Goal: Transaction & Acquisition: Purchase product/service

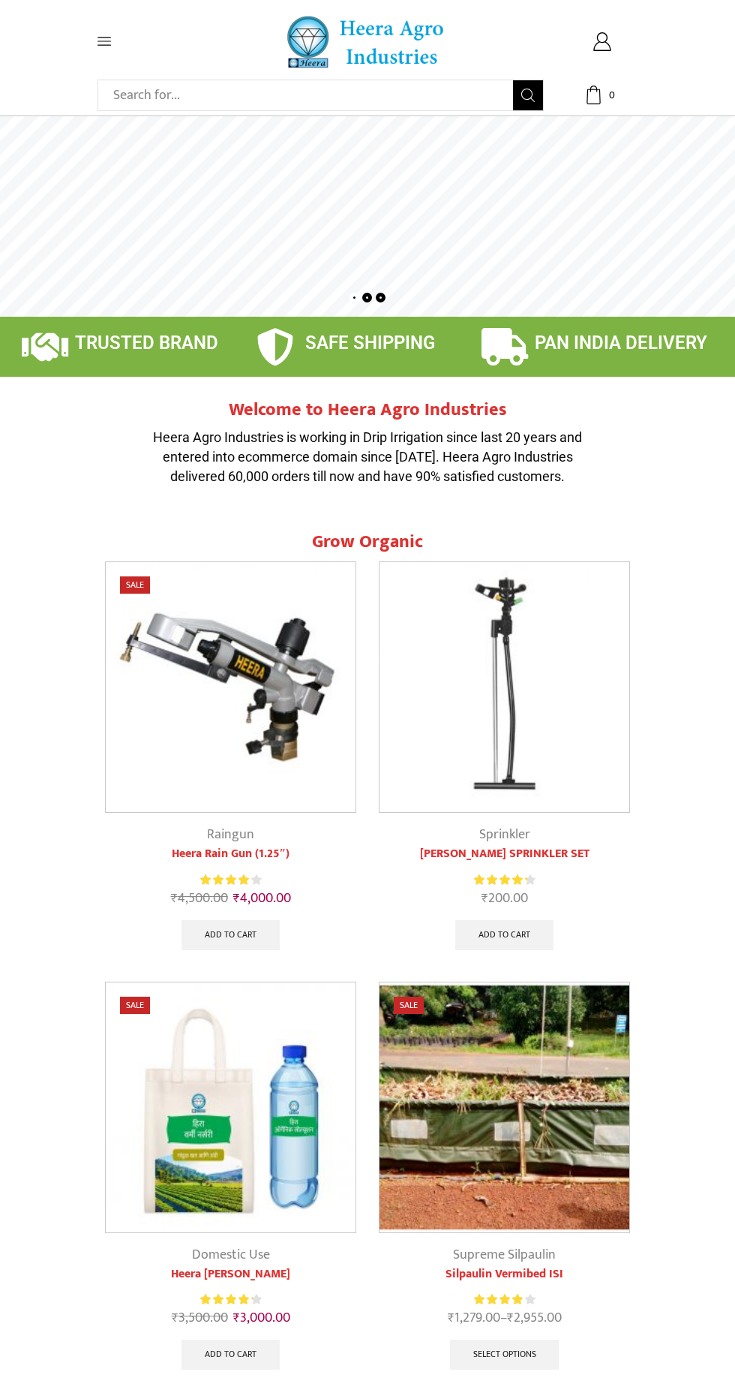
click at [248, 103] on input "Search input" at bounding box center [309, 95] width 407 height 30
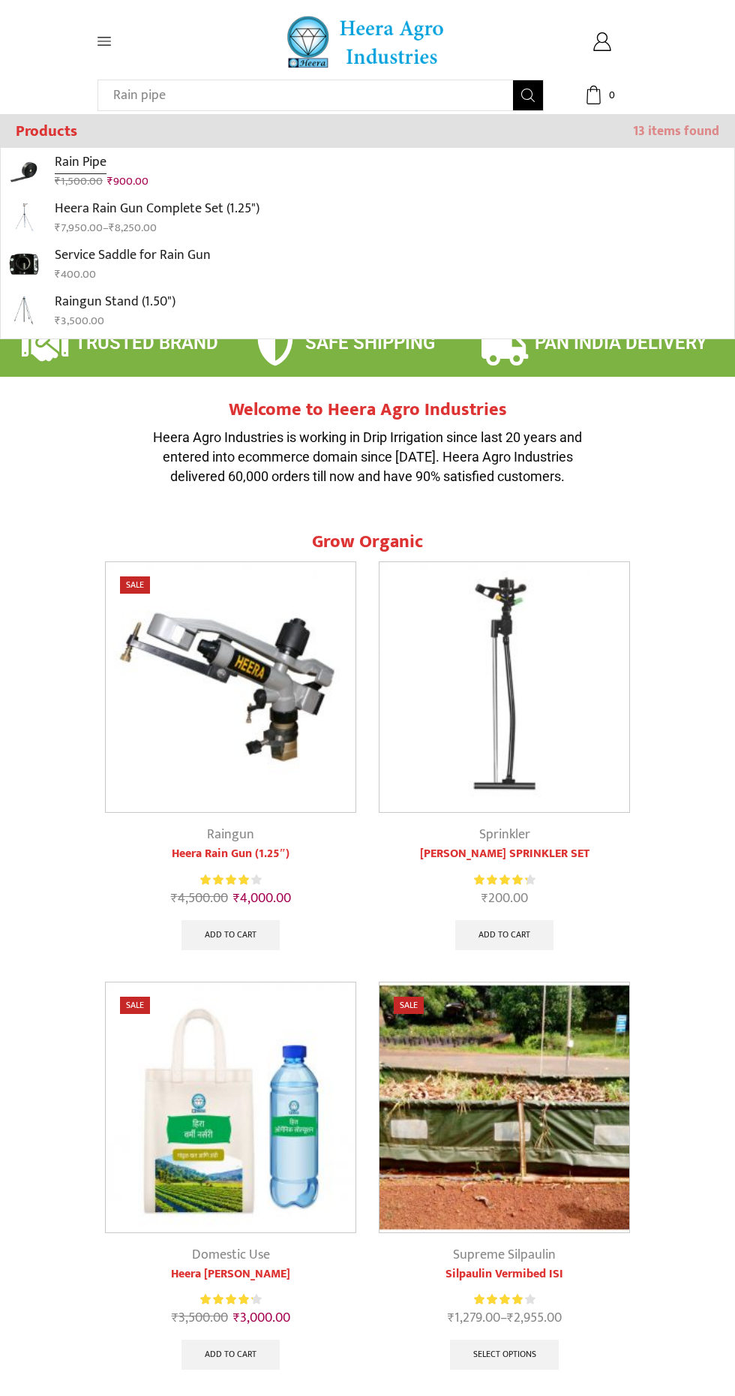
type input "Rain pipe"
click at [528, 95] on icon "Search button" at bounding box center [528, 96] width 14 height 14
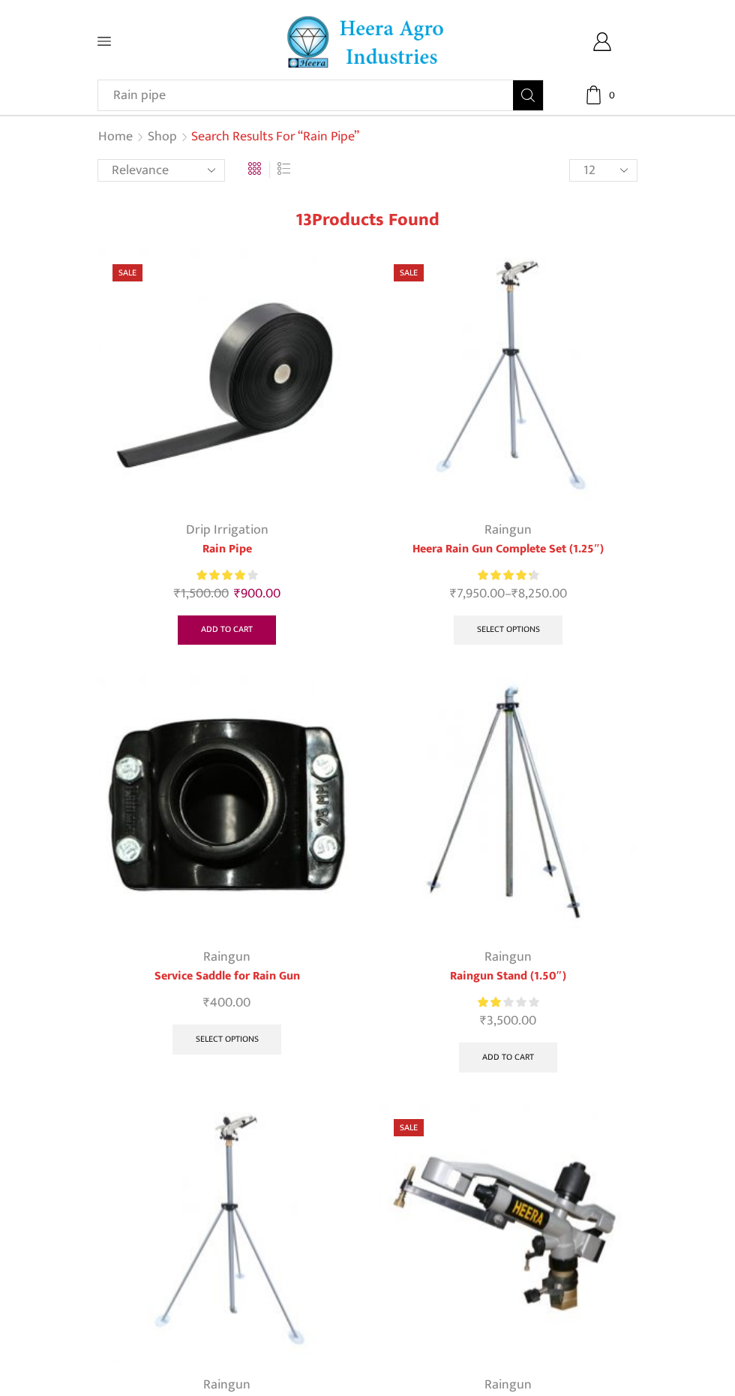
click at [218, 632] on link "Add to cart" at bounding box center [227, 630] width 98 height 30
click at [594, 95] on icon at bounding box center [594, 95] width 19 height 19
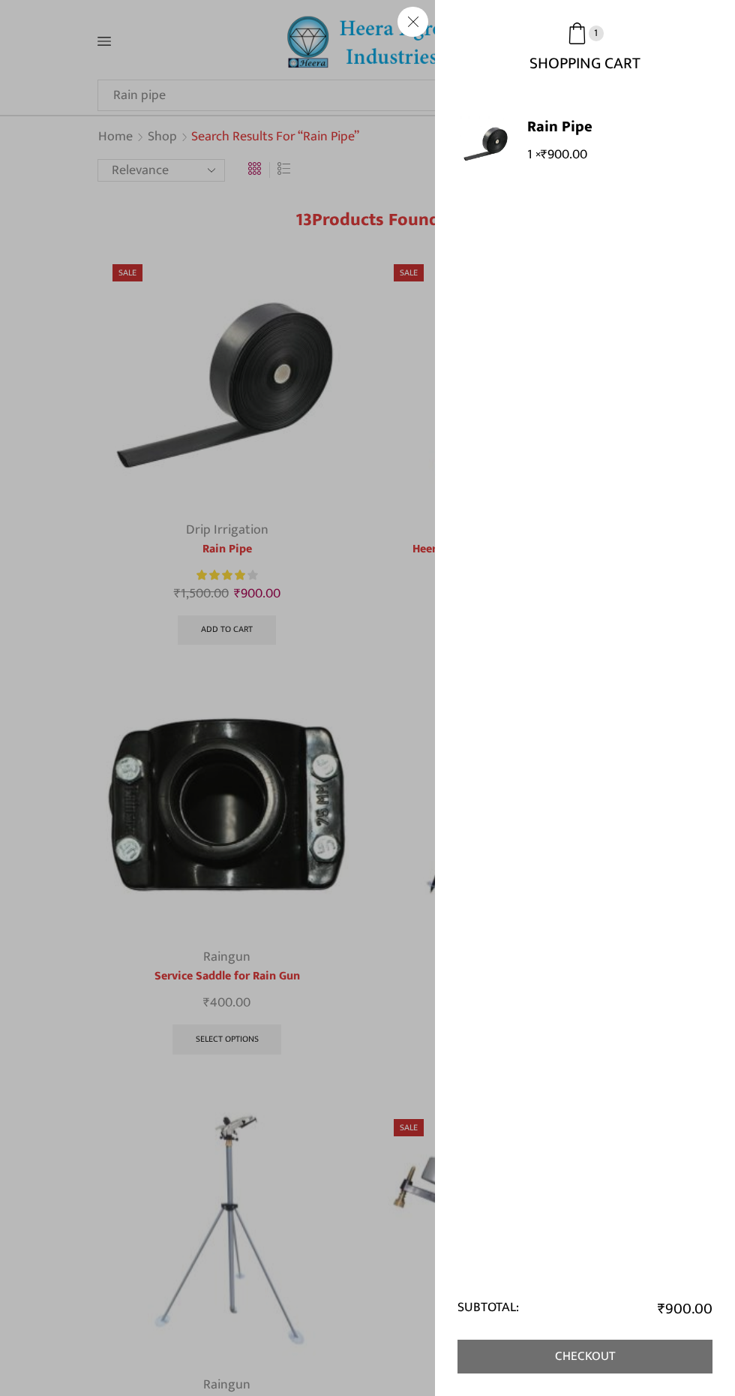
click at [579, 1354] on link "Checkout" at bounding box center [585, 1356] width 255 height 34
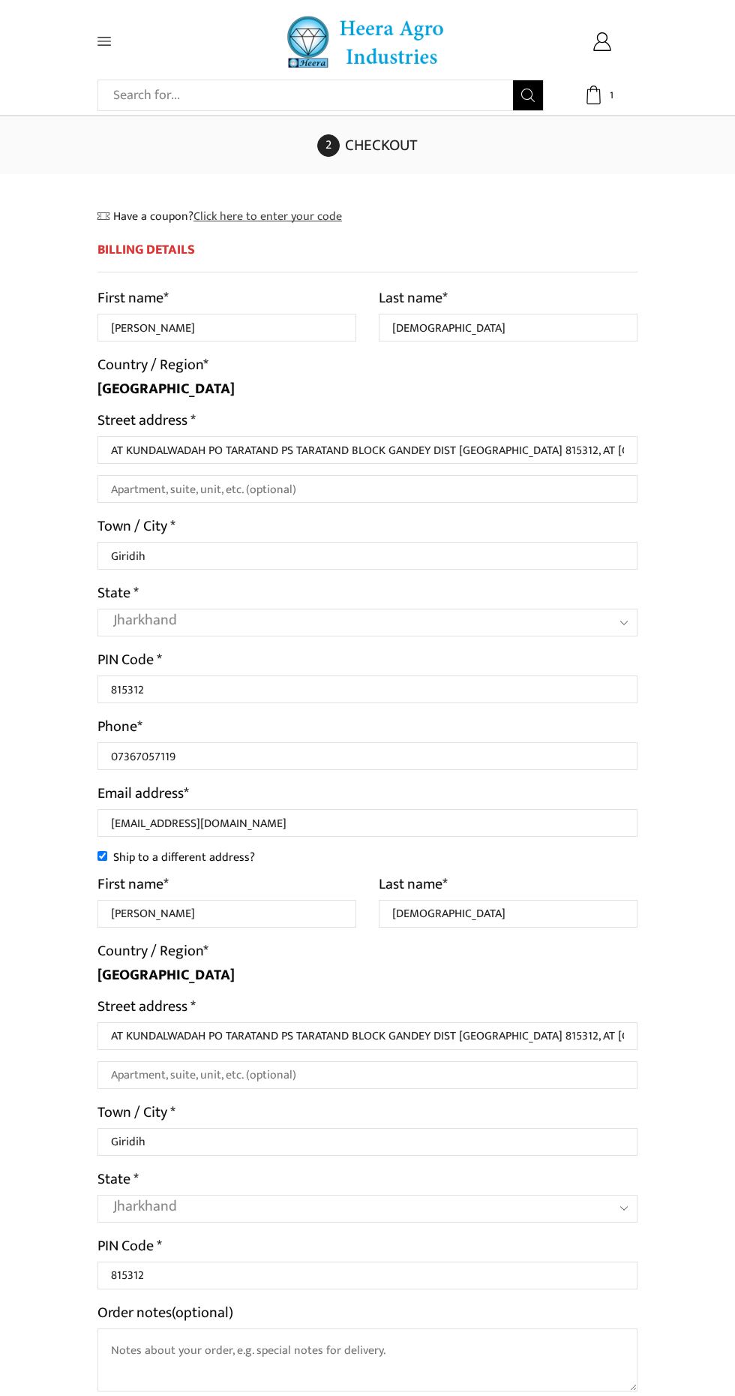
select select "JH"
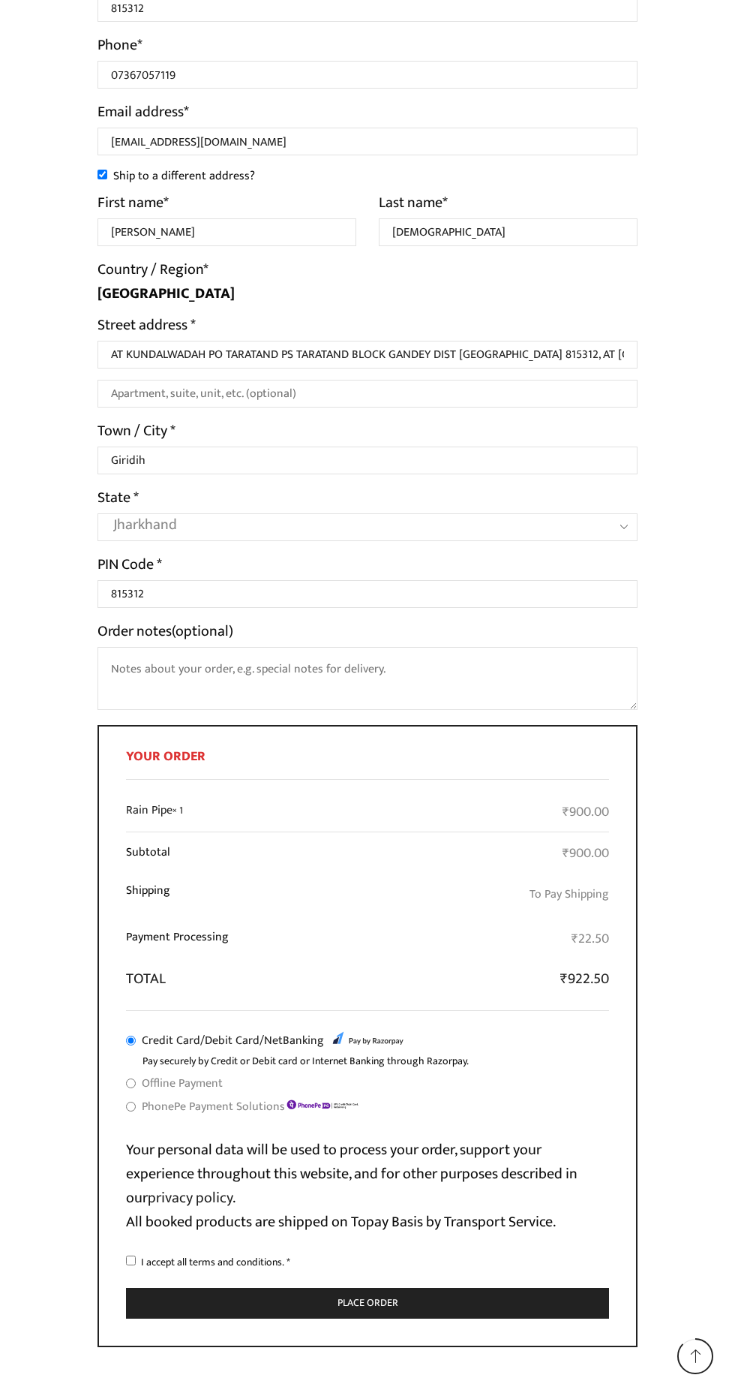
scroll to position [683, 0]
click at [131, 1107] on input "PhonePe Payment Solutions" at bounding box center [131, 1105] width 10 height 10
radio input "true"
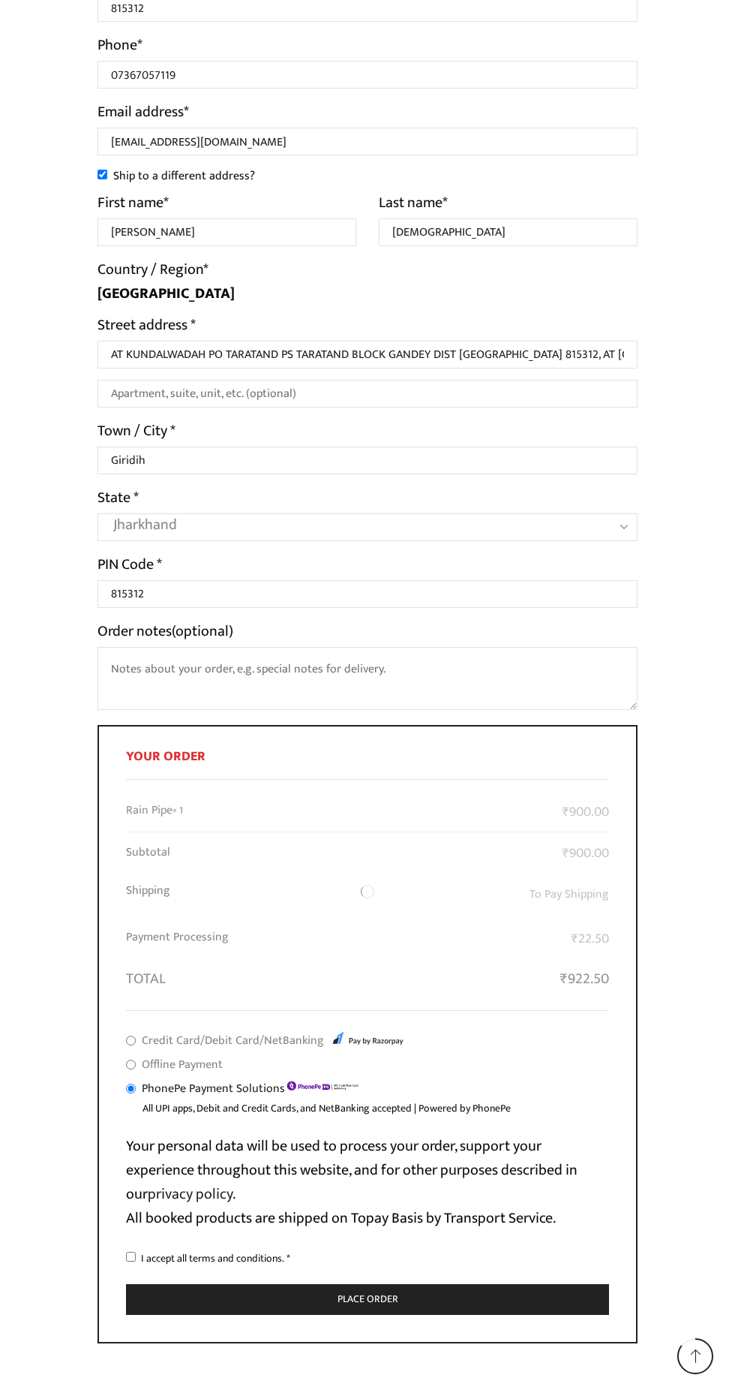
scroll to position [679, 0]
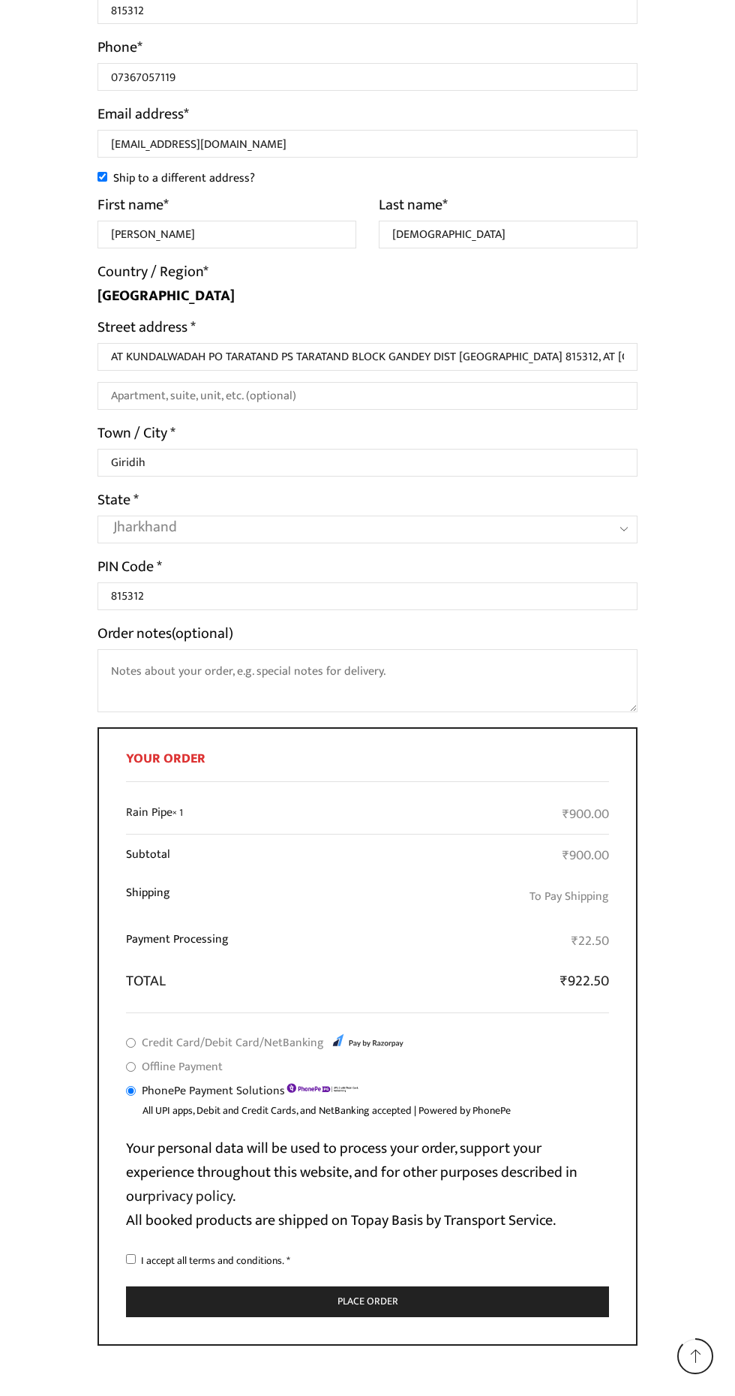
click at [131, 1256] on input "I accept all terms and conditions. *" at bounding box center [131, 1259] width 10 height 10
checkbox input "true"
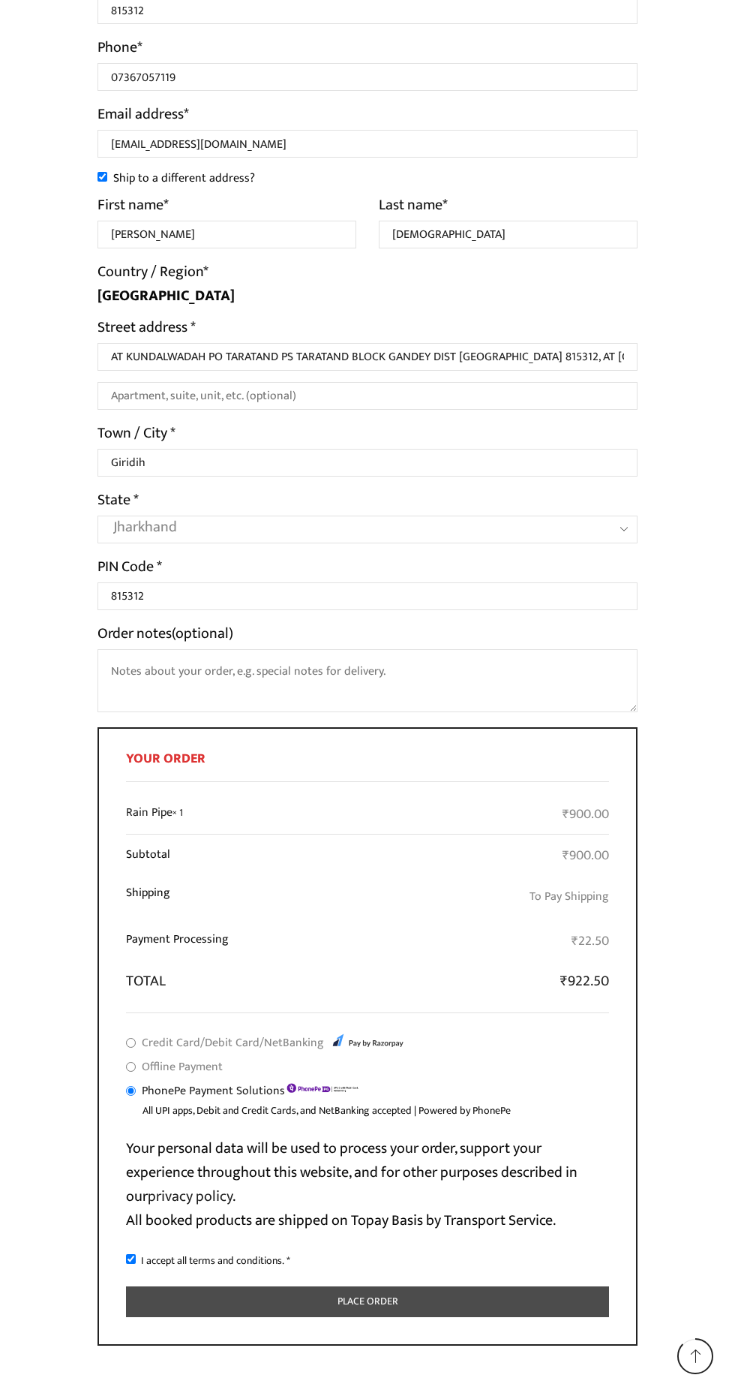
click at [371, 1306] on button "Place order" at bounding box center [367, 1301] width 483 height 31
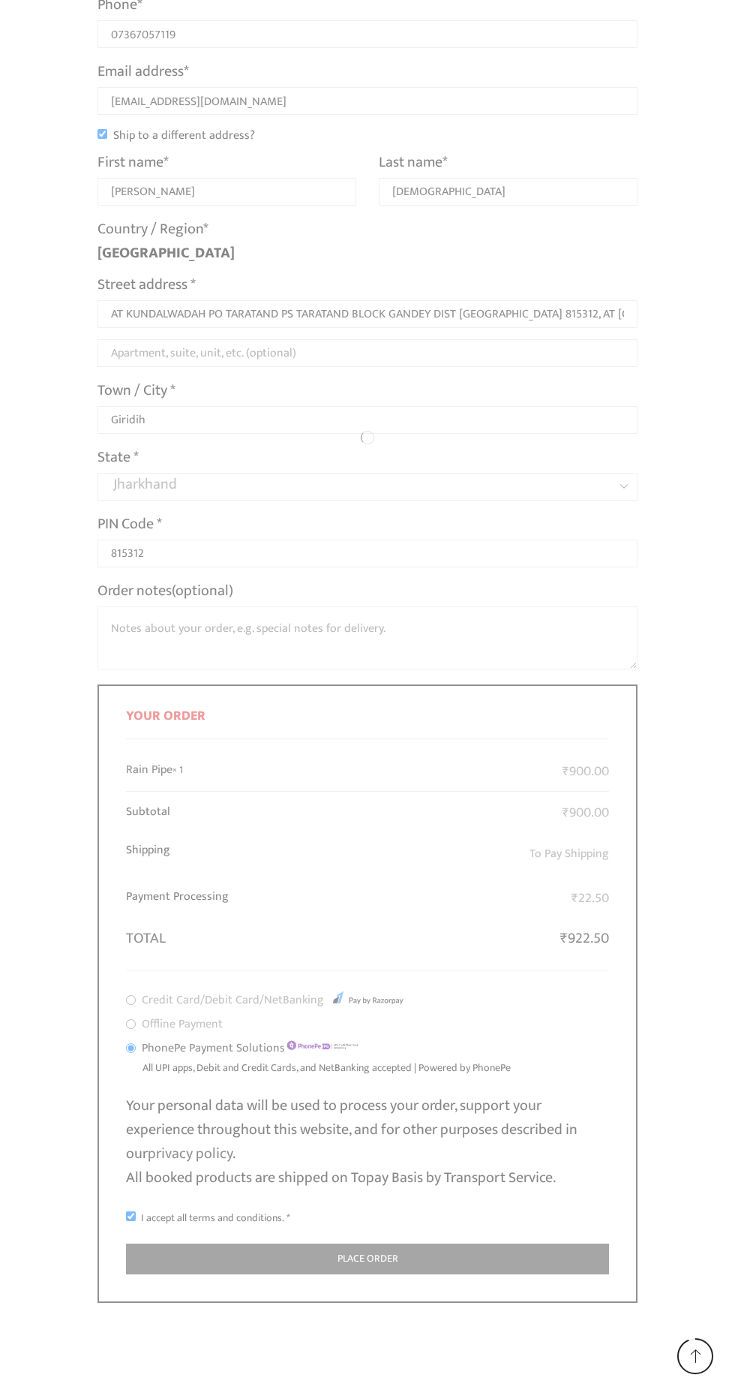
scroll to position [748, 0]
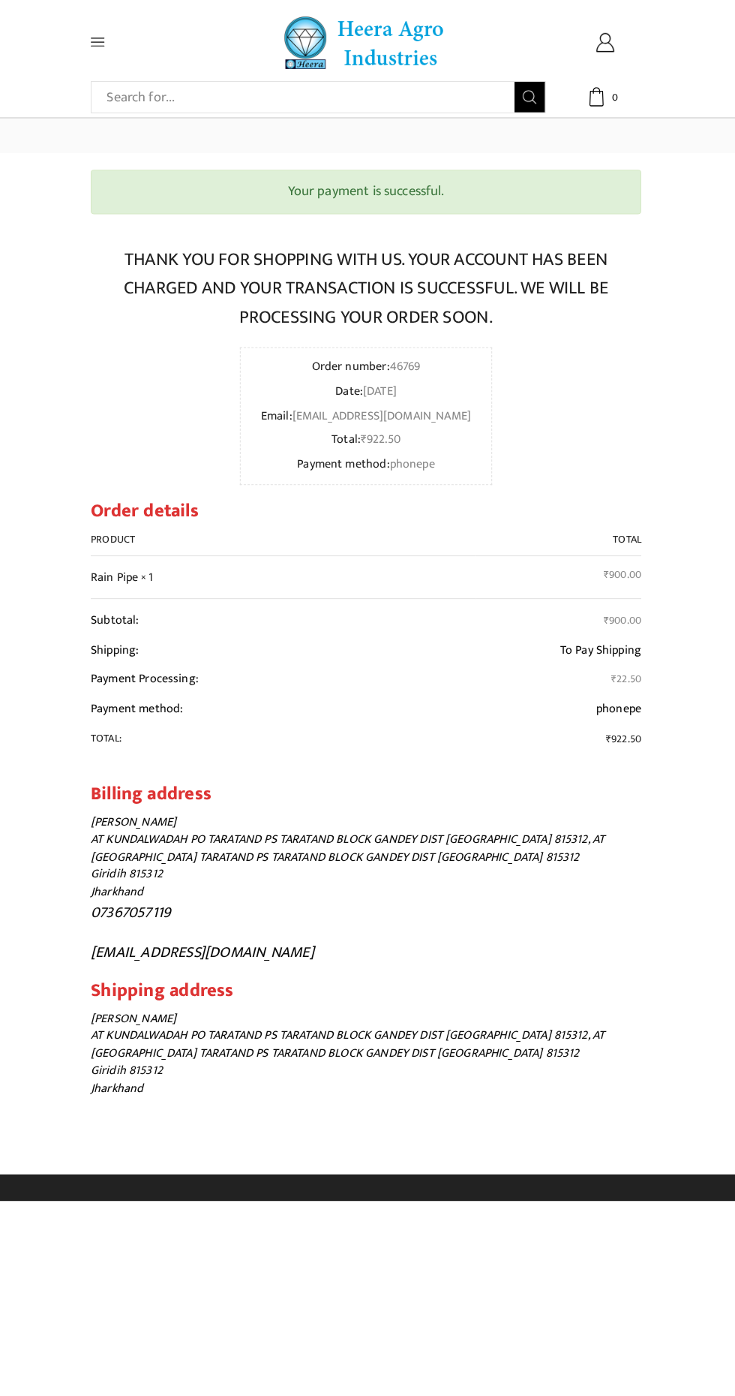
click at [729, 613] on div "All categories Accessories Air Release Valve Brush Cutter Domestic Use Drip Irr…" at bounding box center [367, 576] width 735 height 1152
